Goal: Task Accomplishment & Management: Use online tool/utility

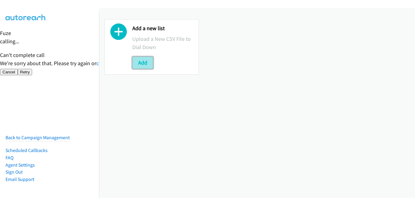
click at [139, 63] on button "Add" at bounding box center [142, 63] width 21 height 12
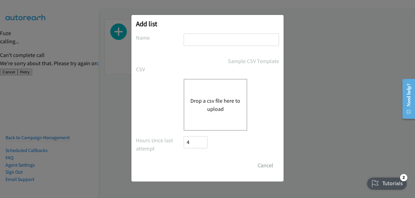
click at [220, 105] on button "Drop a csv file here to upload" at bounding box center [215, 105] width 50 height 16
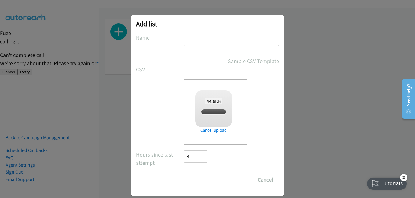
checkbox input "true"
click at [202, 41] on input "text" at bounding box center [231, 40] width 95 height 13
type input "12"
click at [194, 180] on input "Save List" at bounding box center [200, 180] width 32 height 12
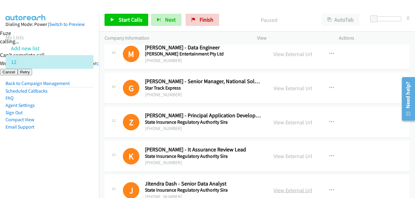
scroll to position [244, 0]
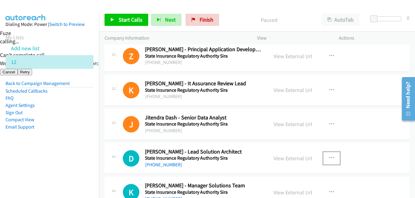
click at [326, 156] on button "button" at bounding box center [331, 158] width 16 height 12
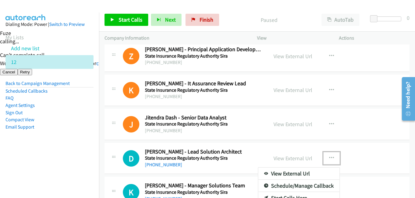
click at [340, 154] on div at bounding box center [207, 99] width 415 height 198
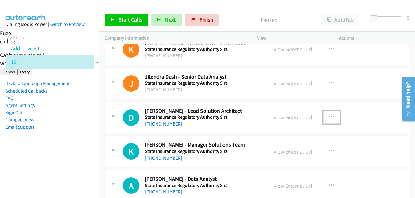
scroll to position [305, 0]
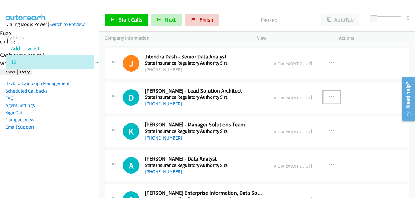
click at [329, 96] on icon "button" at bounding box center [331, 97] width 5 height 5
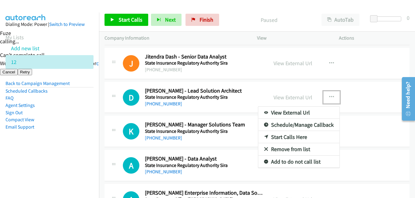
drag, startPoint x: 295, startPoint y: 94, endPoint x: 296, endPoint y: 99, distance: 5.2
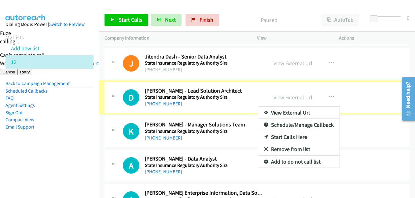
click at [296, 99] on div at bounding box center [207, 99] width 415 height 198
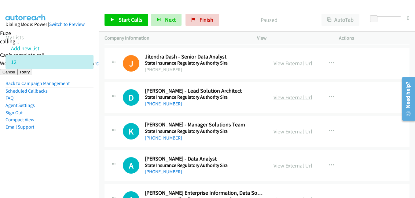
click at [296, 97] on link "View External Url" at bounding box center [292, 97] width 39 height 7
click at [329, 98] on icon "button" at bounding box center [331, 97] width 5 height 5
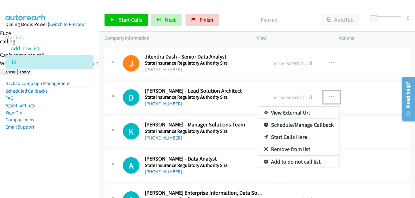
click at [293, 137] on link "Start Calls Here" at bounding box center [298, 137] width 81 height 12
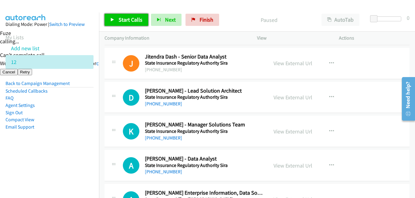
click at [134, 21] on span "Start Calls" at bounding box center [130, 19] width 24 height 7
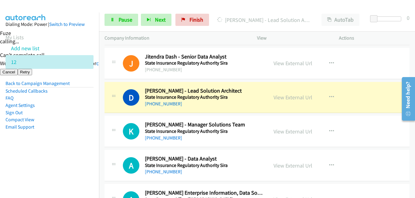
click at [60, 171] on nav "Dialing Mode: Power | Switch to Preview My Lists Add new list 12 Back to Campai…" at bounding box center [49, 112] width 99 height 198
click at [64, 160] on nav "Dialing Mode: Power | Switch to Preview My Lists Add new list 12 Back to Campai…" at bounding box center [49, 112] width 99 height 198
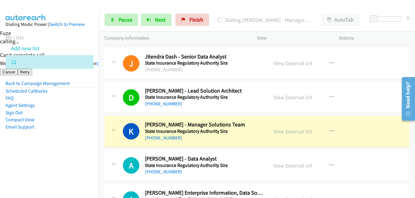
click at [81, 141] on aside "Dialing Mode: Power | Switch to Preview My Lists Add new list 12 Back to Campai…" at bounding box center [49, 86] width 99 height 146
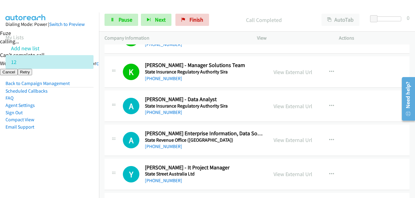
scroll to position [366, 0]
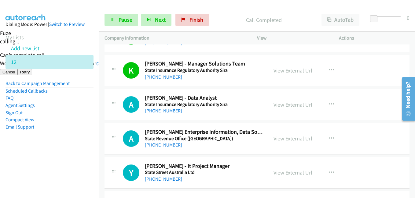
click at [82, 144] on aside "Dialing Mode: Power | Switch to Preview My Lists Add new list 12 Back to Campai…" at bounding box center [49, 86] width 99 height 146
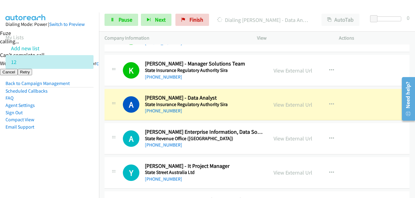
drag, startPoint x: 76, startPoint y: 157, endPoint x: 93, endPoint y: 155, distance: 16.9
click at [76, 157] on aside "Dialing Mode: Power | Switch to Preview My Lists Add new list 12 Back to Campai…" at bounding box center [49, 86] width 99 height 146
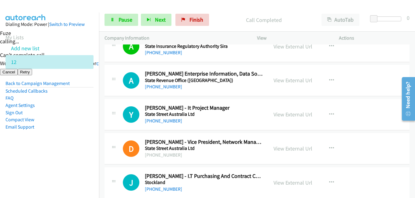
scroll to position [427, 0]
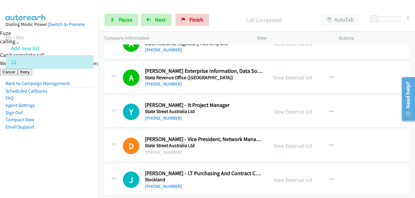
click at [93, 146] on aside "Dialing Mode: Power | Switch to Preview My Lists Add new list 12 Back to Campai…" at bounding box center [49, 86] width 99 height 146
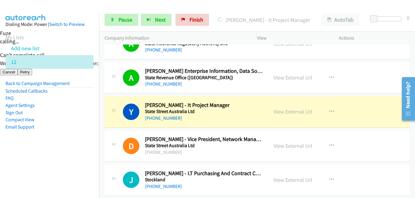
click at [74, 127] on li "Email Support" at bounding box center [49, 127] width 88 height 7
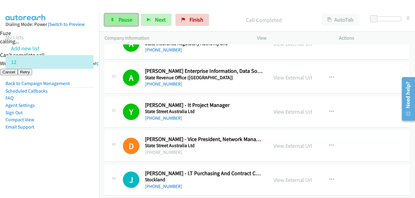
click at [130, 23] on link "Pause" at bounding box center [121, 20] width 34 height 12
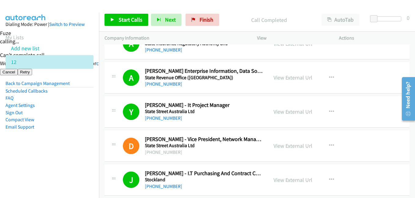
click at [76, 141] on aside "Dialing Mode: Power | Switch to Preview My Lists Add new list 12 Back to Campai…" at bounding box center [49, 86] width 99 height 146
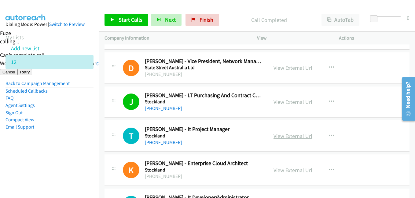
scroll to position [519, 0]
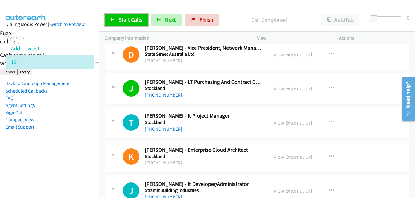
click at [139, 20] on span "Start Calls" at bounding box center [130, 19] width 24 height 7
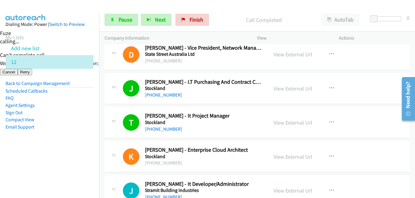
click at [78, 147] on aside "Dialing Mode: Power | Switch to Preview My Lists Add new list 12 Back to Campai…" at bounding box center [49, 86] width 99 height 146
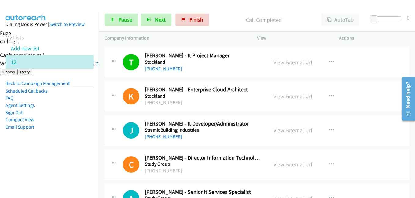
scroll to position [580, 0]
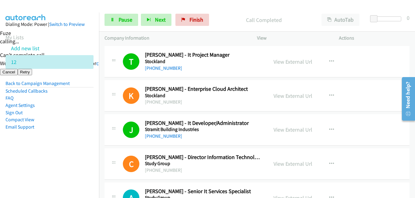
drag, startPoint x: 56, startPoint y: 142, endPoint x: 120, endPoint y: 135, distance: 63.7
click at [57, 142] on aside "Dialing Mode: Power | Switch to Preview My Lists Add new list 12 Back to Campai…" at bounding box center [49, 86] width 99 height 146
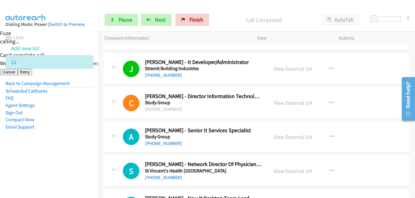
scroll to position [672, 0]
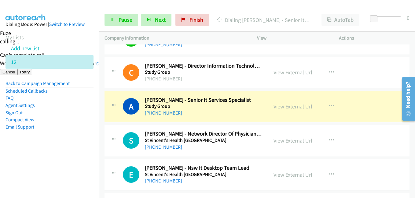
click at [50, 147] on aside "Dialing Mode: Power | Switch to Preview My Lists Add new list 12 Back to Campai…" at bounding box center [49, 86] width 99 height 146
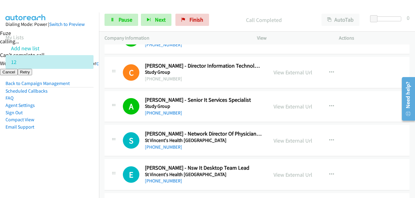
click at [74, 149] on aside "Dialing Mode: Power | Switch to Preview My Lists Add new list 12 Back to Campai…" at bounding box center [49, 86] width 99 height 146
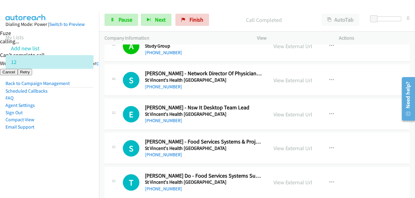
scroll to position [733, 0]
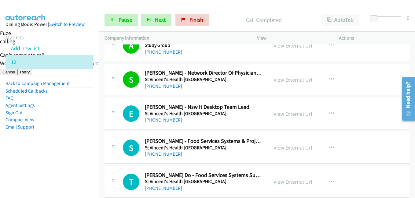
click at [78, 152] on aside "Dialing Mode: Power | Switch to Preview My Lists Add new list 12 Back to Campai…" at bounding box center [49, 86] width 99 height 146
click at [123, 18] on span "Pause" at bounding box center [125, 19] width 14 height 7
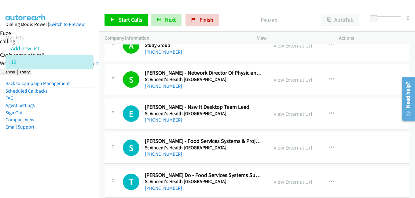
click at [46, 167] on nav "Dialing Mode: Power | Switch to Preview My Lists Add new list 12 Back to Campai…" at bounding box center [49, 112] width 99 height 198
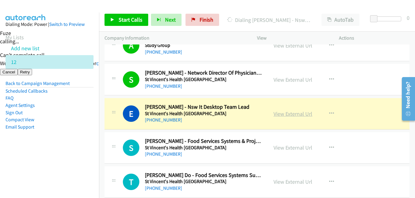
click at [294, 114] on link "View External Url" at bounding box center [292, 114] width 39 height 7
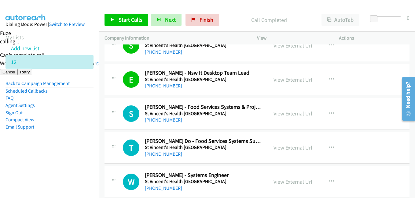
scroll to position [794, 0]
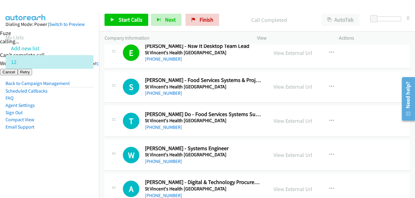
click at [89, 147] on aside "Dialing Mode: Power | Switch to Preview My Lists Add new list 12 Back to Campai…" at bounding box center [49, 86] width 99 height 146
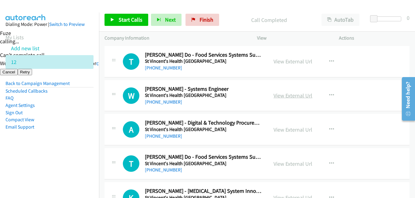
scroll to position [855, 0]
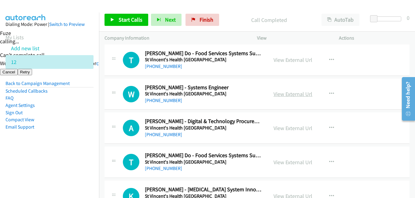
click at [298, 91] on link "View External Url" at bounding box center [292, 94] width 39 height 7
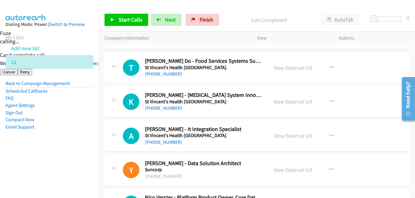
scroll to position [977, 0]
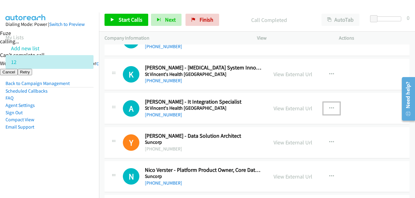
click at [329, 108] on icon "button" at bounding box center [331, 108] width 5 height 5
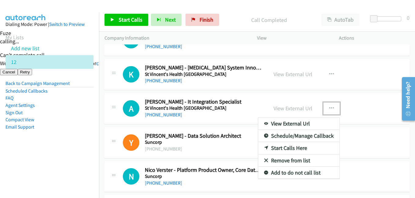
click at [300, 145] on link "Start Calls Here" at bounding box center [298, 148] width 81 height 12
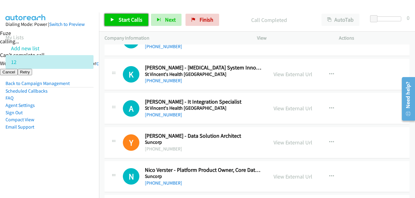
click at [136, 20] on span "Start Calls" at bounding box center [130, 19] width 24 height 7
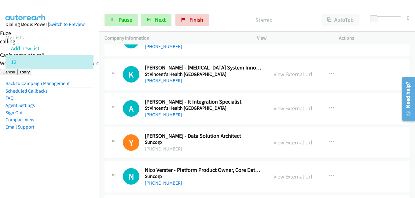
drag, startPoint x: 43, startPoint y: 143, endPoint x: 47, endPoint y: 142, distance: 3.4
click at [43, 143] on aside "Dialing Mode: Power | Switch to Preview My Lists Add new list 12 Back to Campai…" at bounding box center [49, 86] width 99 height 146
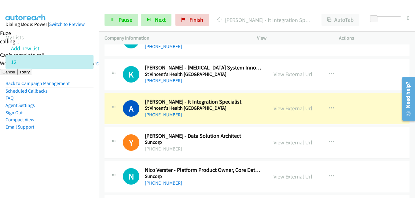
scroll to position [1008, 0]
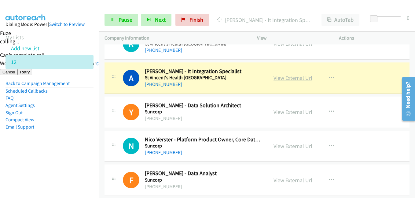
click at [300, 79] on link "View External Url" at bounding box center [292, 78] width 39 height 7
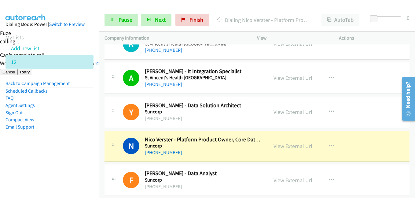
click at [72, 138] on aside "Dialing Mode: Power | Switch to Preview My Lists Add new list 12 Back to Campai…" at bounding box center [49, 86] width 99 height 146
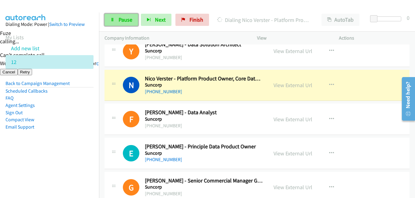
click at [121, 19] on span "Pause" at bounding box center [125, 19] width 14 height 7
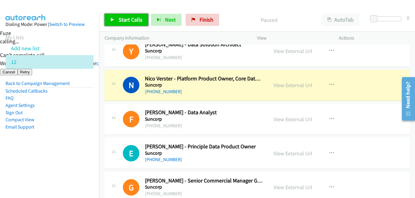
click at [125, 22] on span "Start Calls" at bounding box center [130, 19] width 24 height 7
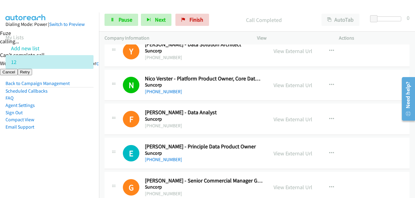
click at [73, 138] on aside "Dialing Mode: Power | Switch to Preview My Lists Add new list 12 Back to Campai…" at bounding box center [49, 86] width 99 height 146
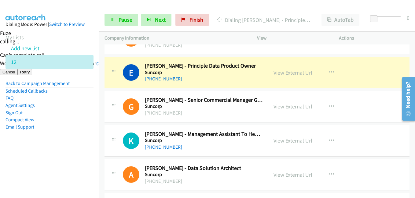
scroll to position [1160, 0]
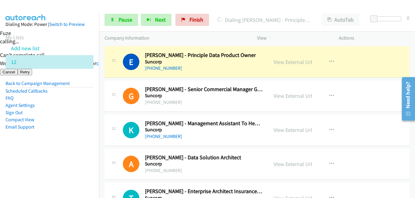
drag, startPoint x: 73, startPoint y: 150, endPoint x: 77, endPoint y: 150, distance: 4.0
click at [74, 150] on aside "Dialing Mode: Power | Switch to Preview My Lists Add new list 12 Back to Campai…" at bounding box center [49, 86] width 99 height 146
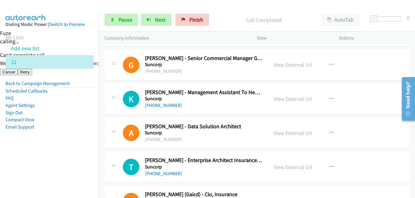
scroll to position [1221, 0]
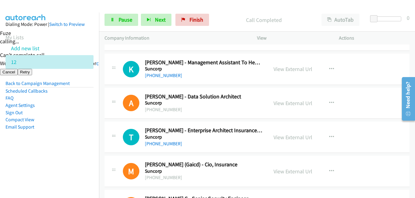
click at [81, 149] on aside "Dialing Mode: Power | Switch to Preview My Lists Add new list 12 Back to Campai…" at bounding box center [49, 86] width 99 height 146
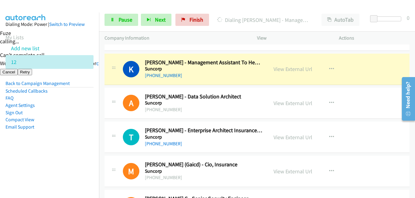
drag, startPoint x: 301, startPoint y: 138, endPoint x: 224, endPoint y: 144, distance: 76.9
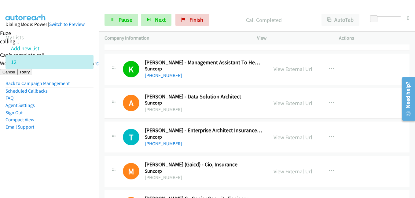
click at [80, 168] on nav "Dialing Mode: Power | Switch to Preview My Lists Add new list 12 Back to Campai…" at bounding box center [49, 112] width 99 height 198
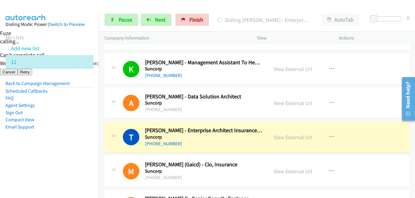
click at [66, 154] on aside "Dialing Mode: Power | Switch to Preview My Lists Add new list 12 Back to Campai…" at bounding box center [49, 86] width 99 height 146
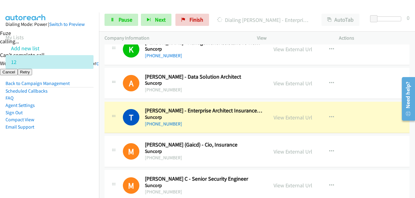
scroll to position [1252, 0]
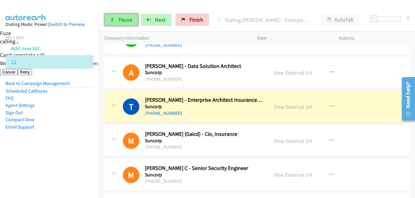
click at [122, 21] on span "Pause" at bounding box center [125, 19] width 14 height 7
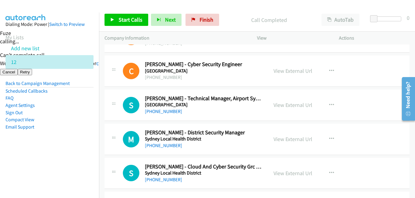
scroll to position [1618, 0]
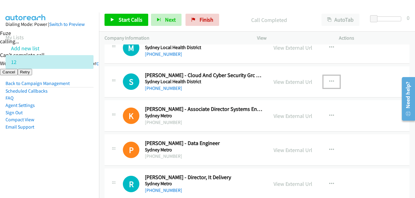
click at [326, 80] on button "button" at bounding box center [331, 82] width 16 height 12
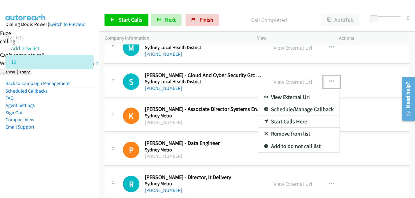
click at [296, 79] on div at bounding box center [207, 99] width 415 height 198
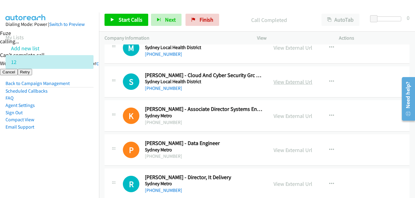
click at [289, 82] on link "View External Url" at bounding box center [292, 81] width 39 height 7
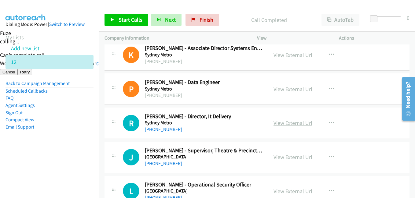
click at [306, 122] on link "View External Url" at bounding box center [292, 123] width 39 height 7
click at [126, 20] on span "Start Calls" at bounding box center [130, 19] width 24 height 7
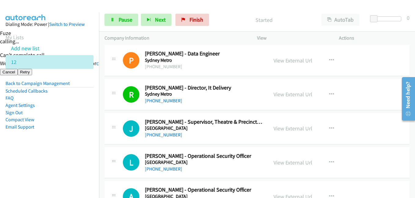
scroll to position [1740, 0]
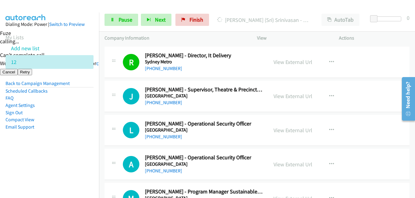
click at [101, 138] on td "L Callback Scheduled [PERSON_NAME] - Operational Security Officer [GEOGRAPHIC_D…" at bounding box center [257, 131] width 316 height 34
click at [129, 20] on span "Pause" at bounding box center [125, 19] width 14 height 7
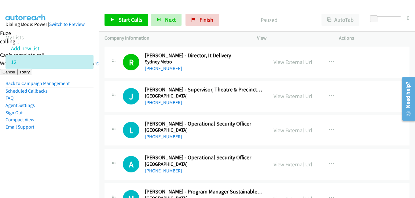
click at [56, 156] on aside "Dialing Mode: Power | Switch to Preview My Lists Add new list 12 Back to Campai…" at bounding box center [49, 86] width 99 height 146
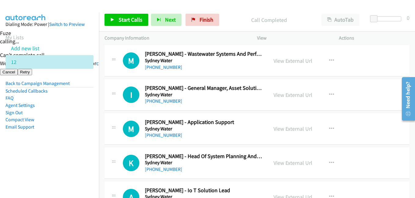
scroll to position [2015, 0]
click at [329, 127] on icon "button" at bounding box center [331, 128] width 5 height 5
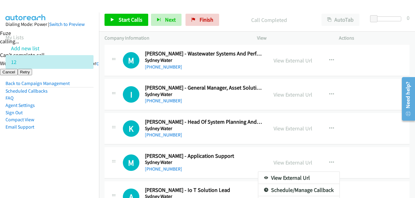
click at [122, 19] on div at bounding box center [207, 99] width 415 height 198
drag, startPoint x: 79, startPoint y: 145, endPoint x: 83, endPoint y: 145, distance: 3.4
click at [79, 145] on aside "Dialing Mode: Power | Switch to Preview My Lists Add new list 12 Back to Campai…" at bounding box center [49, 86] width 99 height 146
